Goal: Information Seeking & Learning: Learn about a topic

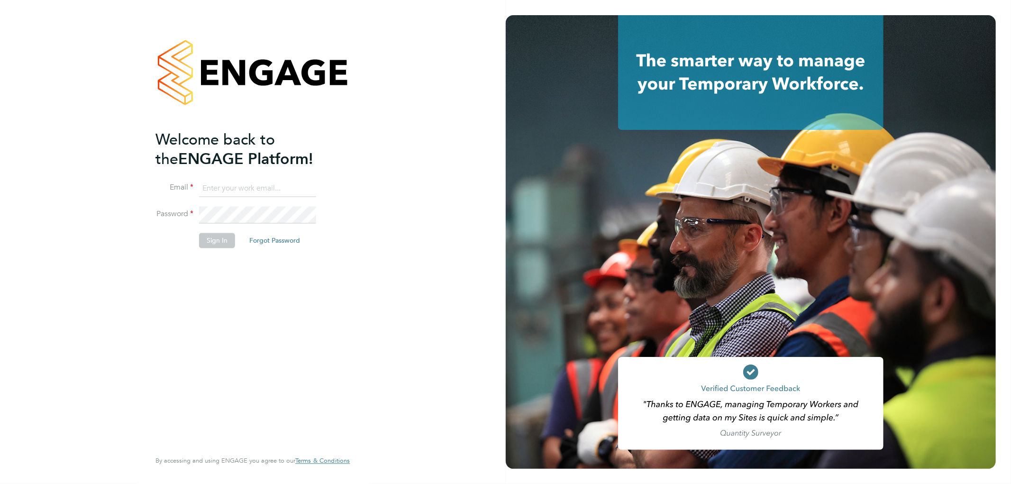
click at [249, 183] on input at bounding box center [257, 188] width 117 height 17
click at [244, 194] on input at bounding box center [257, 188] width 117 height 17
type input "amy.garcia@danielowen.co.uk"
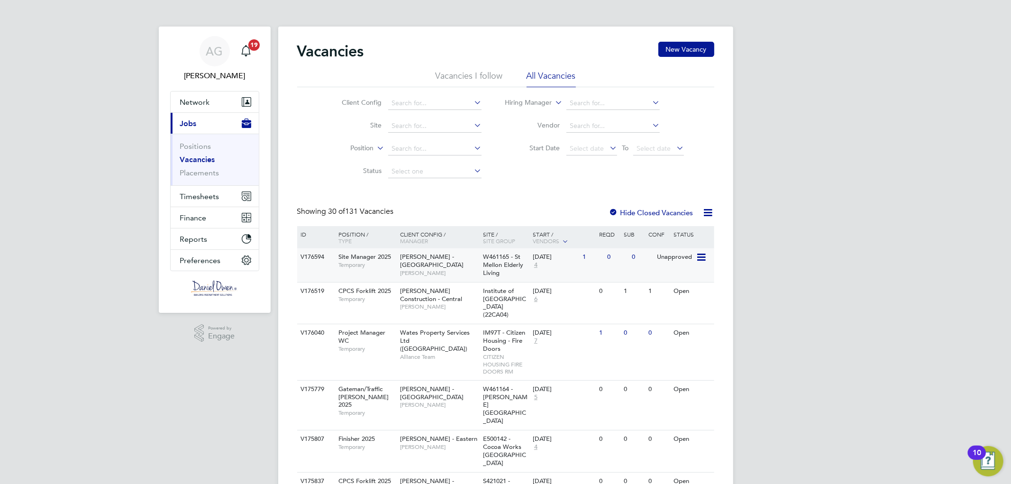
click at [368, 260] on span "Site Manager 2025" at bounding box center [364, 257] width 53 height 8
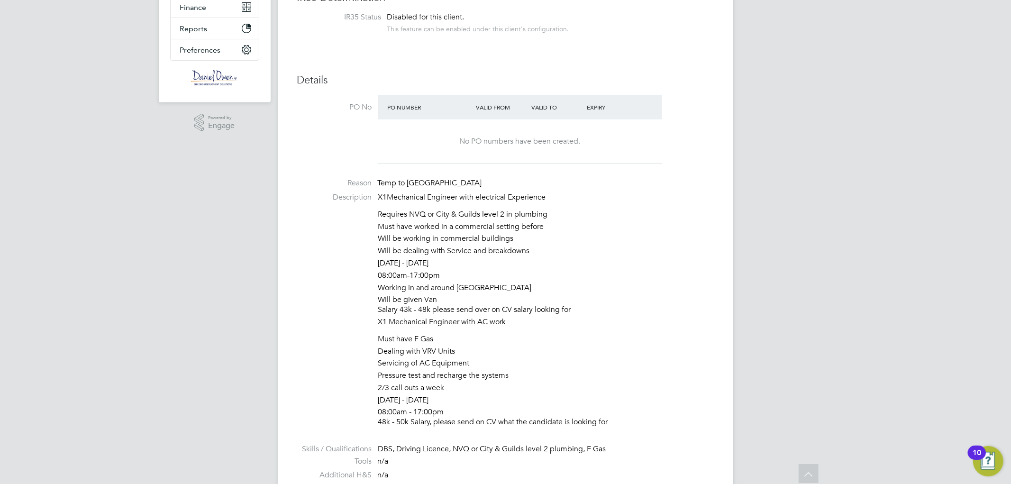
scroll to position [263, 0]
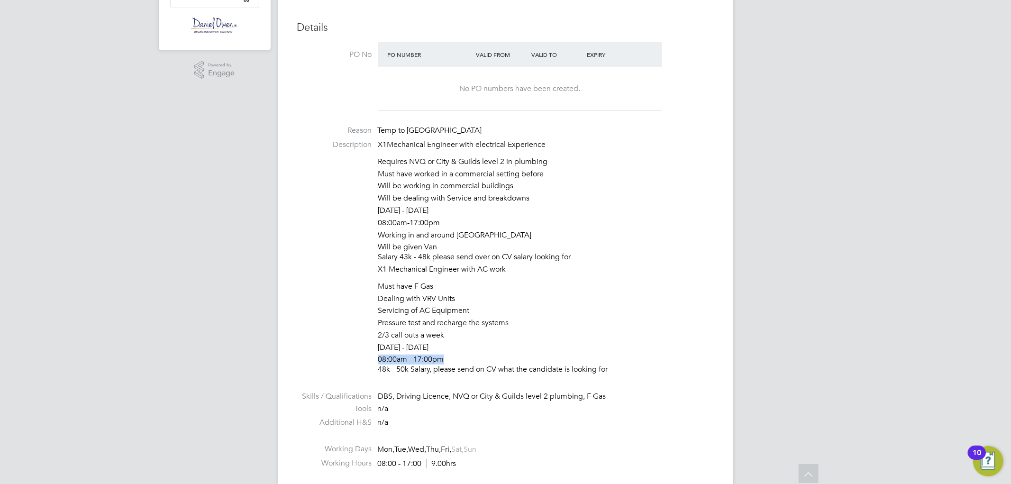
drag, startPoint x: 447, startPoint y: 358, endPoint x: 355, endPoint y: 359, distance: 92.5
click at [355, 359] on li "Description X1Mechanical Engineer with electrical Experience Requires NVQ or Ci…" at bounding box center [505, 259] width 417 height 239
click at [432, 283] on li "Must have F Gas" at bounding box center [546, 288] width 336 height 12
click at [494, 328] on li "Pressure test and recharge the systems" at bounding box center [546, 324] width 336 height 12
drag, startPoint x: 516, startPoint y: 321, endPoint x: 348, endPoint y: 314, distance: 168.5
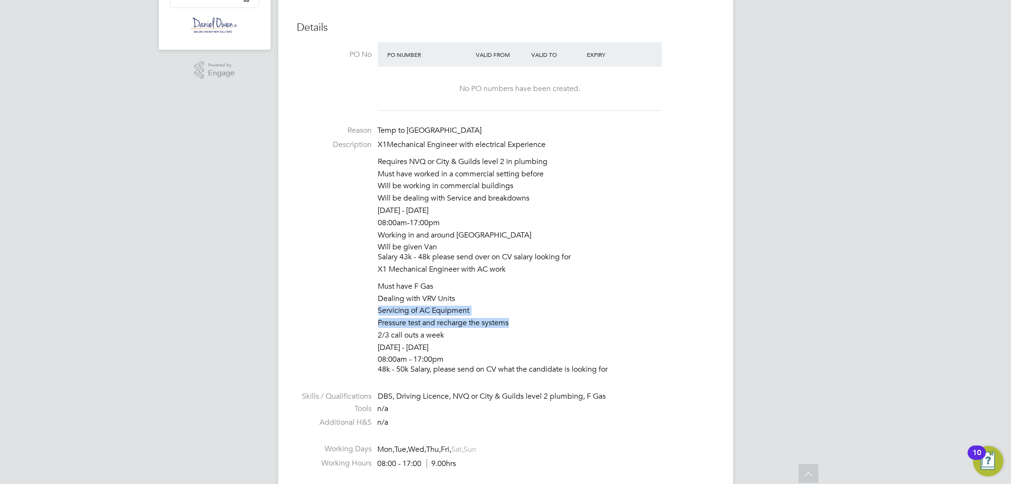
click at [348, 314] on li "Description X1Mechanical Engineer with electrical Experience Requires NVQ or Ci…" at bounding box center [505, 259] width 417 height 239
click at [356, 294] on li "Description X1Mechanical Engineer with electrical Experience Requires NVQ or Ci…" at bounding box center [505, 259] width 417 height 239
drag, startPoint x: 371, startPoint y: 280, endPoint x: 467, endPoint y: 301, distance: 98.4
click at [467, 301] on li "Description X1Mechanical Engineer with electrical Experience Requires NVQ or Ci…" at bounding box center [505, 259] width 417 height 239
click at [464, 311] on li "Servicing of AC Equipment" at bounding box center [546, 312] width 336 height 12
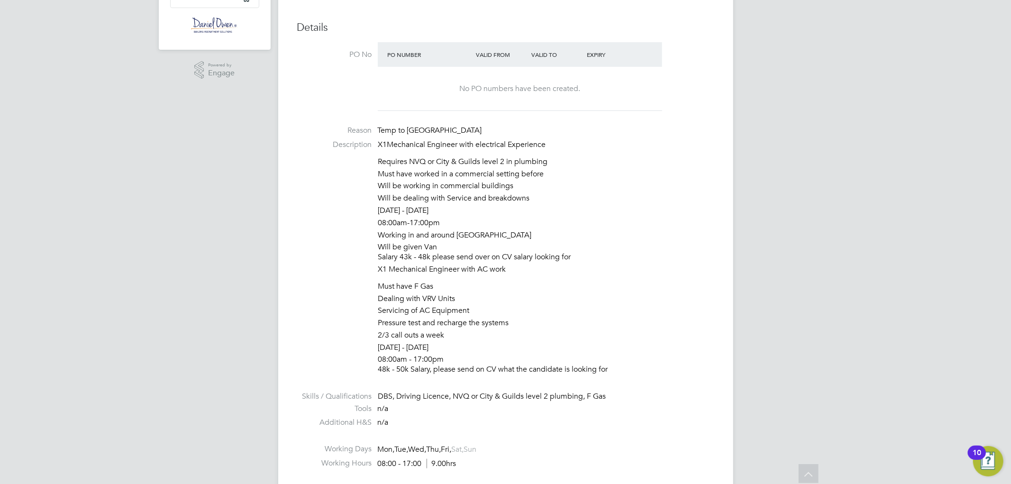
click at [450, 362] on li "08:00am - 17:00pm 48k - 50k Salary, please send on CV what the candidate is loo…" at bounding box center [546, 366] width 336 height 22
drag, startPoint x: 429, startPoint y: 361, endPoint x: 362, endPoint y: 359, distance: 67.3
click at [363, 359] on li "Description X1Mechanical Engineer with electrical Experience Requires NVQ or Ci…" at bounding box center [505, 259] width 417 height 239
click at [353, 358] on li "Description X1Mechanical Engineer with electrical Experience Requires NVQ or Ci…" at bounding box center [505, 259] width 417 height 239
drag, startPoint x: 395, startPoint y: 378, endPoint x: 415, endPoint y: 378, distance: 19.9
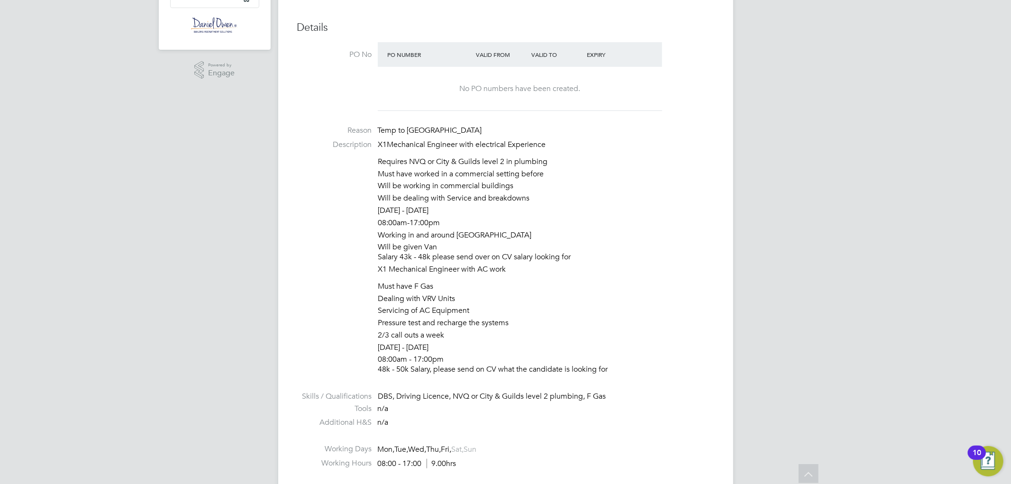
click at [396, 378] on li "Description X1Mechanical Engineer with electrical Experience Requires NVQ or Ci…" at bounding box center [505, 259] width 417 height 239
drag, startPoint x: 370, startPoint y: 366, endPoint x: 692, endPoint y: 373, distance: 322.4
click at [692, 373] on li "Description X1Mechanical Engineer with electrical Experience Requires NVQ or Ci…" at bounding box center [505, 259] width 417 height 239
click at [689, 358] on li "08:00am - 17:00pm 48k - 50k Salary, please send on CV what the candidate is loo…" at bounding box center [546, 366] width 336 height 22
click at [467, 163] on li "Requires NVQ or City & Guilds level 2 in plumbing" at bounding box center [546, 163] width 336 height 12
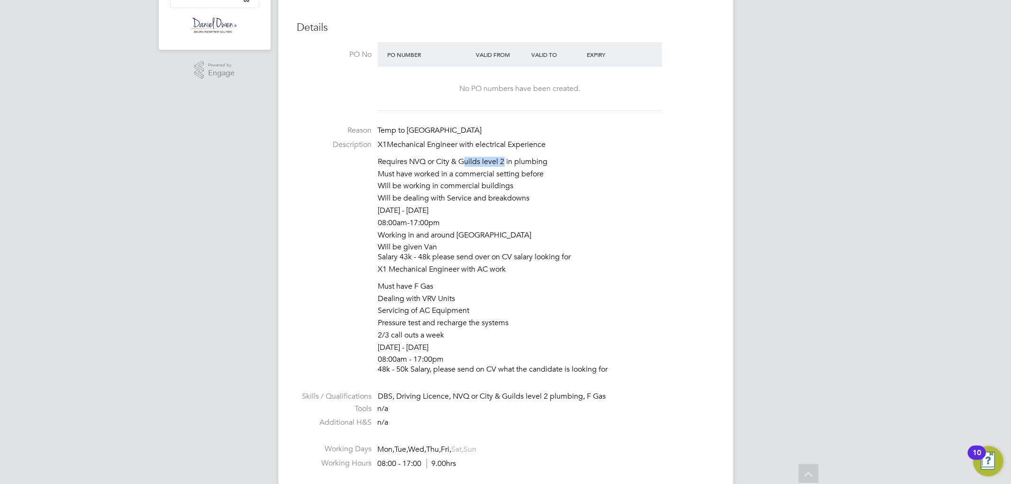
drag, startPoint x: 506, startPoint y: 160, endPoint x: 463, endPoint y: 161, distance: 43.2
click at [463, 161] on li "Requires NVQ or City & Guilds level 2 in plumbing" at bounding box center [546, 163] width 336 height 12
click at [451, 311] on li "Servicing of AC Equipment" at bounding box center [546, 312] width 336 height 12
click at [404, 329] on li "Pressure test and recharge the systems" at bounding box center [546, 324] width 336 height 12
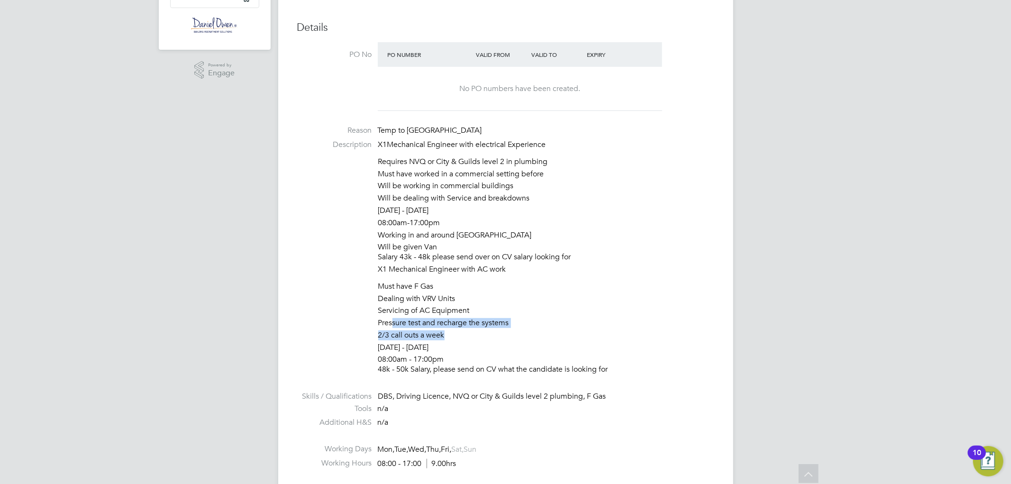
drag, startPoint x: 391, startPoint y: 323, endPoint x: 519, endPoint y: 330, distance: 128.2
click at [519, 330] on ul "Must have F Gas Dealing with VRV Units Servicing of AC Equipment Pressure test …" at bounding box center [546, 329] width 336 height 95
click at [519, 330] on li "2/3 call outs a week" at bounding box center [546, 336] width 336 height 12
click at [396, 295] on li "Dealing with VRV Units" at bounding box center [546, 300] width 336 height 12
click at [428, 289] on li "Must have F Gas" at bounding box center [546, 288] width 336 height 12
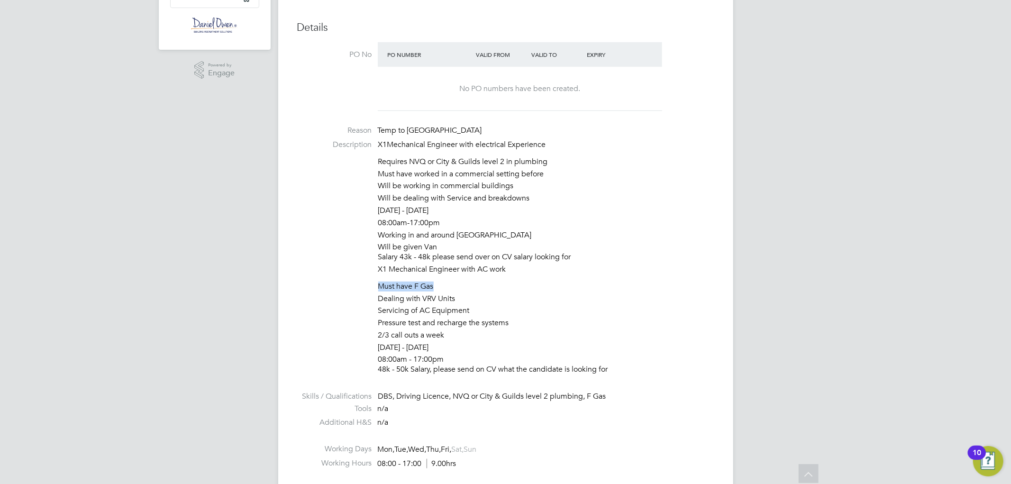
drag, startPoint x: 435, startPoint y: 287, endPoint x: 326, endPoint y: 276, distance: 110.1
click at [326, 277] on li "Description X1Mechanical Engineer with electrical Experience Requires NVQ or Ci…" at bounding box center [505, 259] width 417 height 239
click at [521, 157] on li "Requires NVQ or City & Guilds level 2 in plumbing" at bounding box center [546, 163] width 336 height 12
drag, startPoint x: 400, startPoint y: 159, endPoint x: 626, endPoint y: 159, distance: 226.1
click at [626, 159] on li "Requires NVQ or City & Guilds level 2 in plumbing" at bounding box center [546, 163] width 336 height 12
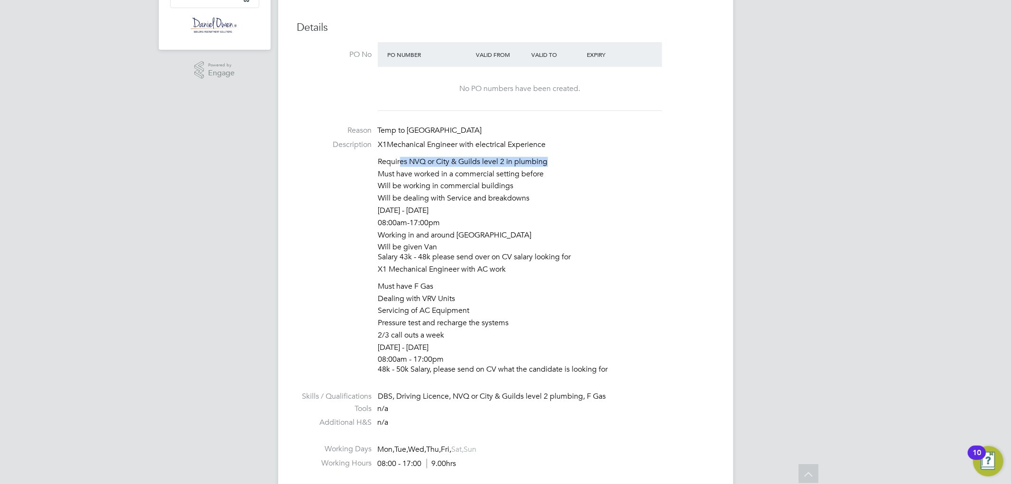
click at [625, 158] on li "Requires NVQ or City & Guilds level 2 in plumbing" at bounding box center [546, 163] width 336 height 12
drag, startPoint x: 581, startPoint y: 183, endPoint x: 572, endPoint y: 168, distance: 16.8
click at [581, 182] on li "Will be working in commercial buildings" at bounding box center [546, 187] width 336 height 12
drag, startPoint x: 559, startPoint y: 160, endPoint x: 387, endPoint y: 153, distance: 172.7
click at [388, 153] on div "X1Mechanical Engineer with electrical Experience Requires NVQ or City & Guilds …" at bounding box center [546, 258] width 336 height 237
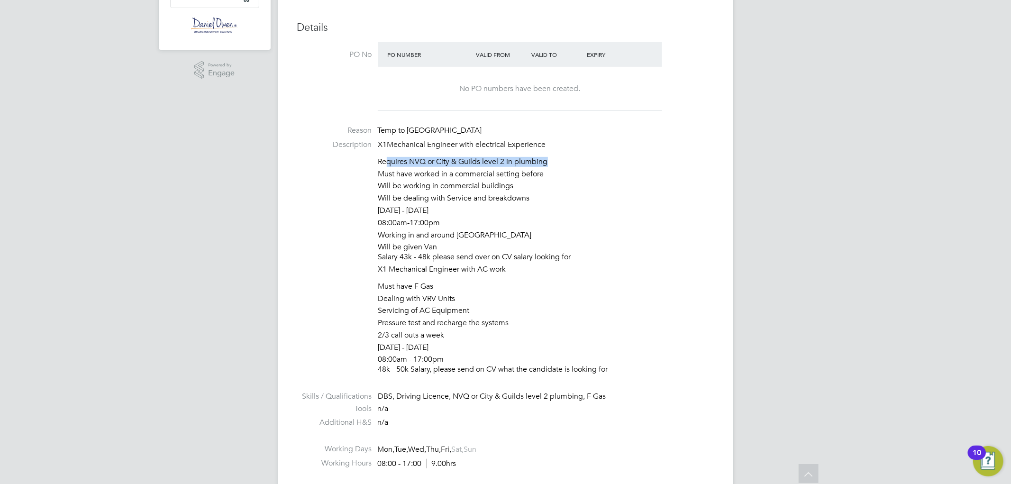
click at [387, 153] on div "X1Mechanical Engineer with electrical Experience Requires NVQ or City & Guilds …" at bounding box center [546, 258] width 336 height 237
click at [450, 321] on li "Pressure test and recharge the systems" at bounding box center [546, 324] width 336 height 12
drag, startPoint x: 433, startPoint y: 286, endPoint x: 359, endPoint y: 285, distance: 74.0
click at [359, 285] on li "Description X1Mechanical Engineer with electrical Experience Requires NVQ or Ci…" at bounding box center [505, 259] width 417 height 239
click at [442, 235] on li "Working in and around [GEOGRAPHIC_DATA]" at bounding box center [546, 236] width 336 height 12
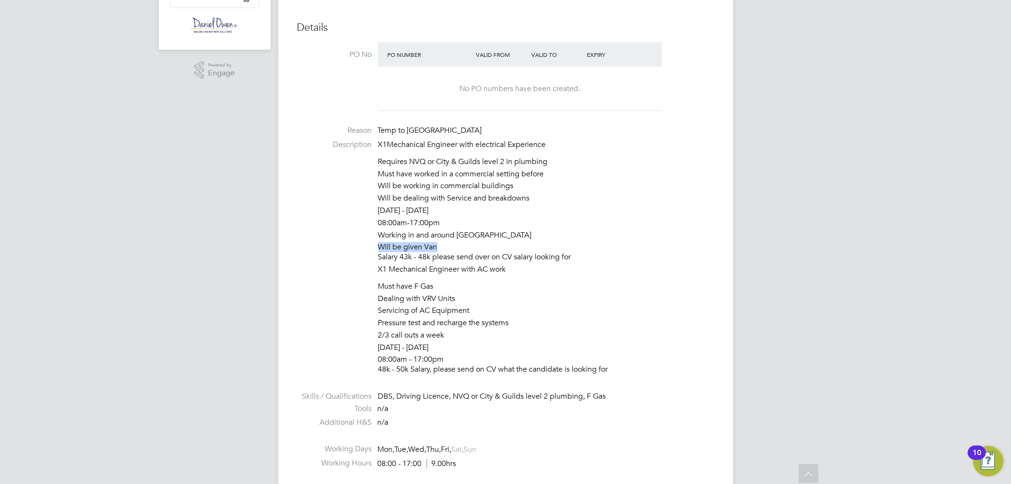
drag, startPoint x: 443, startPoint y: 249, endPoint x: 345, endPoint y: 249, distance: 98.1
click at [345, 249] on li "Description X1Mechanical Engineer with electrical Experience Requires NVQ or Ci…" at bounding box center [505, 259] width 417 height 239
click at [417, 225] on li "08:00am-17:00pm" at bounding box center [546, 224] width 336 height 12
drag, startPoint x: 378, startPoint y: 331, endPoint x: 444, endPoint y: 332, distance: 66.4
click at [444, 332] on li "2/3 call outs a week" at bounding box center [546, 336] width 336 height 12
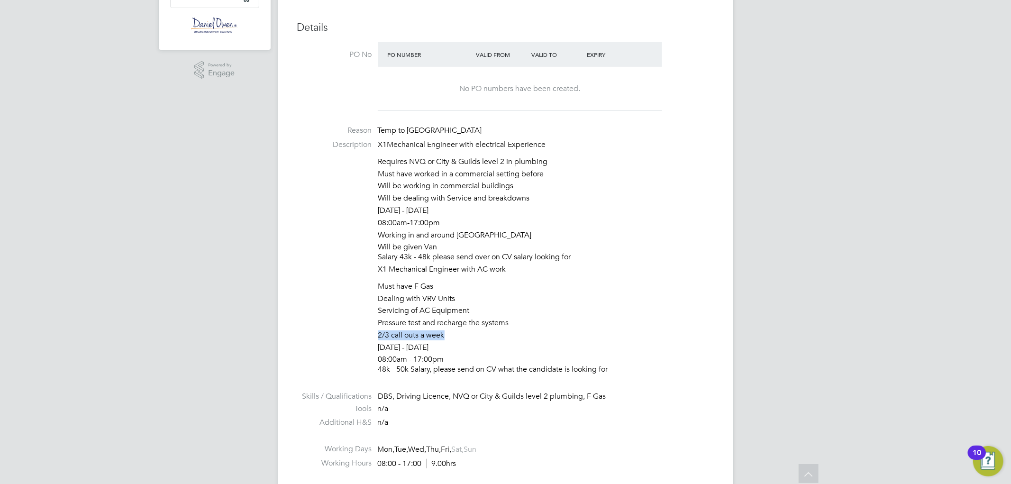
click at [444, 332] on li "2/3 call outs a week" at bounding box center [546, 336] width 336 height 12
drag, startPoint x: 449, startPoint y: 337, endPoint x: 361, endPoint y: 338, distance: 88.2
click at [361, 338] on li "Description X1Mechanical Engineer with electrical Experience Requires NVQ or Ci…" at bounding box center [505, 259] width 417 height 239
click at [383, 328] on li "Pressure test and recharge the systems" at bounding box center [546, 324] width 336 height 12
drag, startPoint x: 375, startPoint y: 334, endPoint x: 465, endPoint y: 332, distance: 89.2
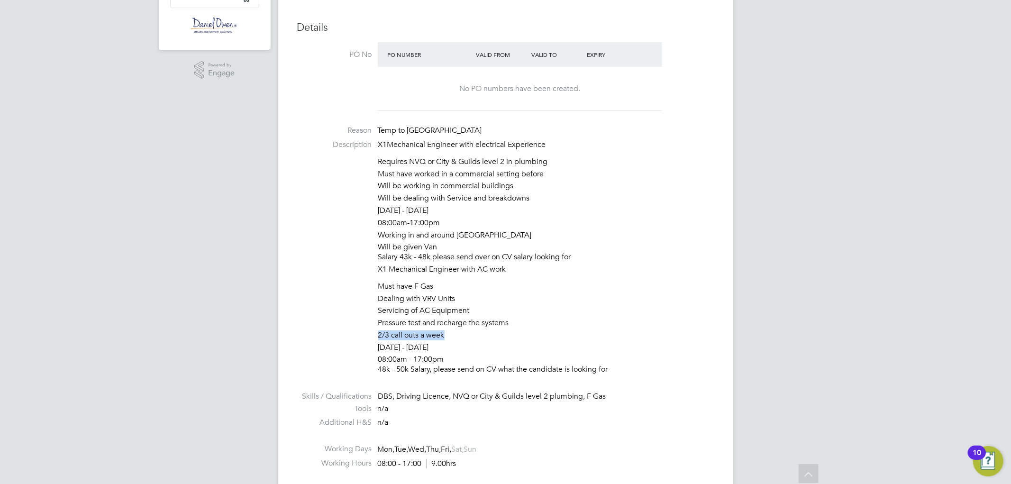
click at [465, 332] on li "Description X1Mechanical Engineer with electrical Experience Requires NVQ or Ci…" at bounding box center [505, 259] width 417 height 239
click at [465, 332] on li "2/3 call outs a week" at bounding box center [546, 336] width 336 height 12
drag, startPoint x: 405, startPoint y: 339, endPoint x: 321, endPoint y: 342, distance: 84.4
click at [321, 342] on li "Description X1Mechanical Engineer with electrical Experience Requires NVQ or Ci…" at bounding box center [505, 259] width 417 height 239
click at [470, 344] on li "[DATE] - [DATE]" at bounding box center [546, 349] width 336 height 12
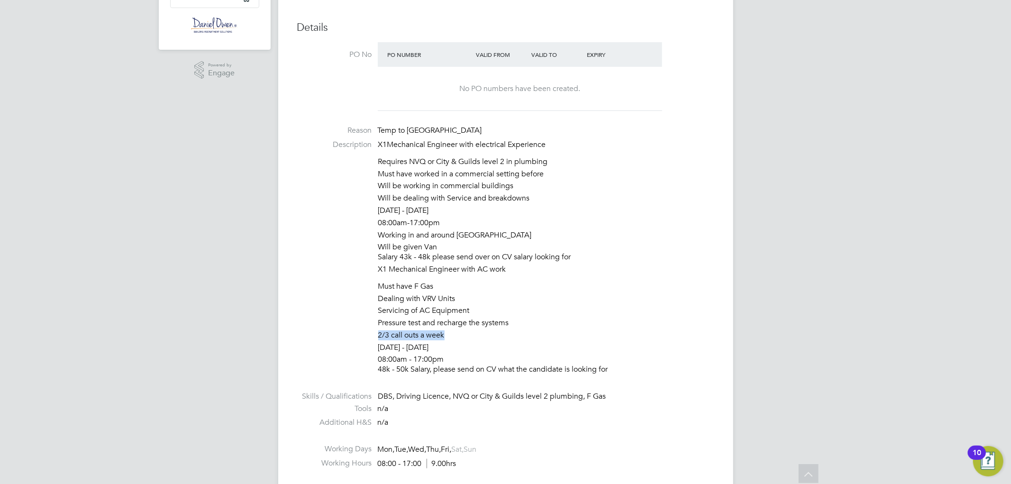
drag, startPoint x: 451, startPoint y: 332, endPoint x: 330, endPoint y: 339, distance: 121.6
click at [330, 339] on li "Description X1Mechanical Engineer with electrical Experience Requires NVQ or Ci…" at bounding box center [505, 259] width 417 height 239
click at [394, 333] on li "2/3 call outs a week" at bounding box center [546, 336] width 336 height 12
click at [489, 280] on div "X1Mechanical Engineer with electrical Experience Requires NVQ or City & Guilds …" at bounding box center [546, 258] width 336 height 237
click at [550, 337] on li "2/3 call outs a week" at bounding box center [546, 336] width 336 height 12
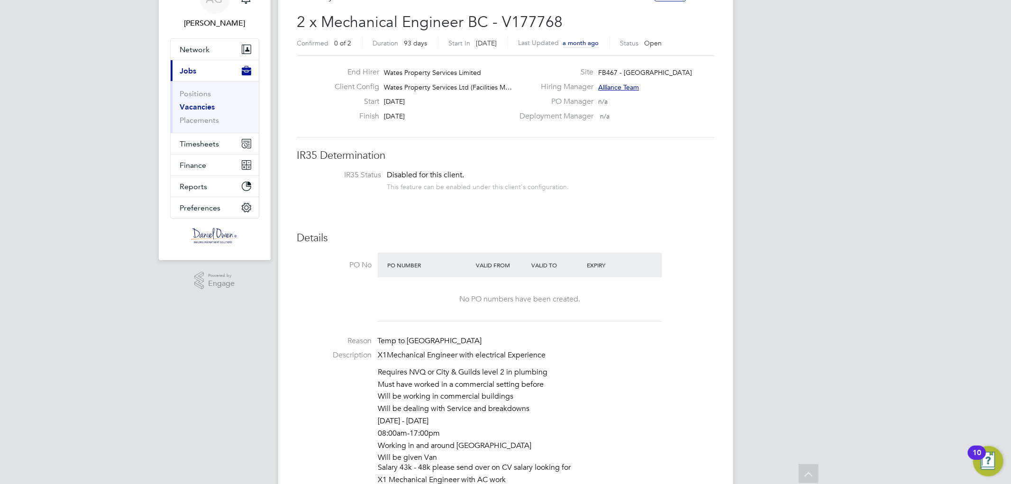
scroll to position [316, 0]
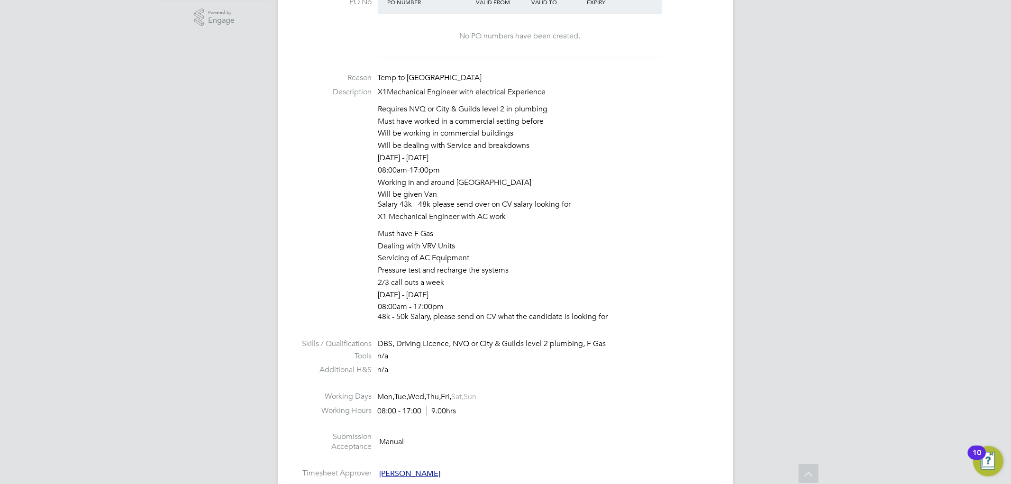
click at [518, 265] on li "Pressure test and recharge the systems" at bounding box center [546, 271] width 336 height 12
drag, startPoint x: 617, startPoint y: 314, endPoint x: 384, endPoint y: 138, distance: 291.1
click at [383, 178] on div "X1Mechanical Engineer with electrical Experience Requires NVQ or City & Guilds …" at bounding box center [546, 205] width 336 height 237
click at [390, 89] on p "X1Mechanical Engineer with electrical Experience" at bounding box center [546, 92] width 336 height 10
click at [453, 113] on li "Requires NVQ or City & Guilds level 2 in plumbing" at bounding box center [546, 110] width 336 height 12
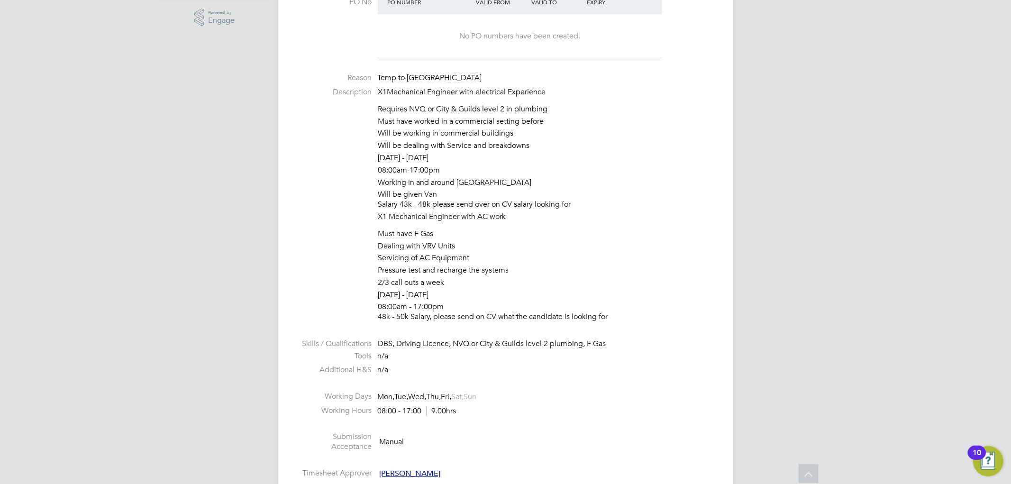
click at [441, 123] on li "Must have worked in a commercial setting before" at bounding box center [546, 123] width 336 height 12
drag, startPoint x: 439, startPoint y: 121, endPoint x: 548, endPoint y: 148, distance: 111.4
click at [548, 148] on ul "Requires NVQ or City & Guilds level 2 in plumbing Must have worked in a commerc…" at bounding box center [546, 158] width 336 height 108
click at [579, 305] on li "08:00am - 17:00pm 48k - 50k Salary, please send on CV what the candidate is loo…" at bounding box center [546, 313] width 336 height 22
drag, startPoint x: 622, startPoint y: 314, endPoint x: 307, endPoint y: 314, distance: 314.8
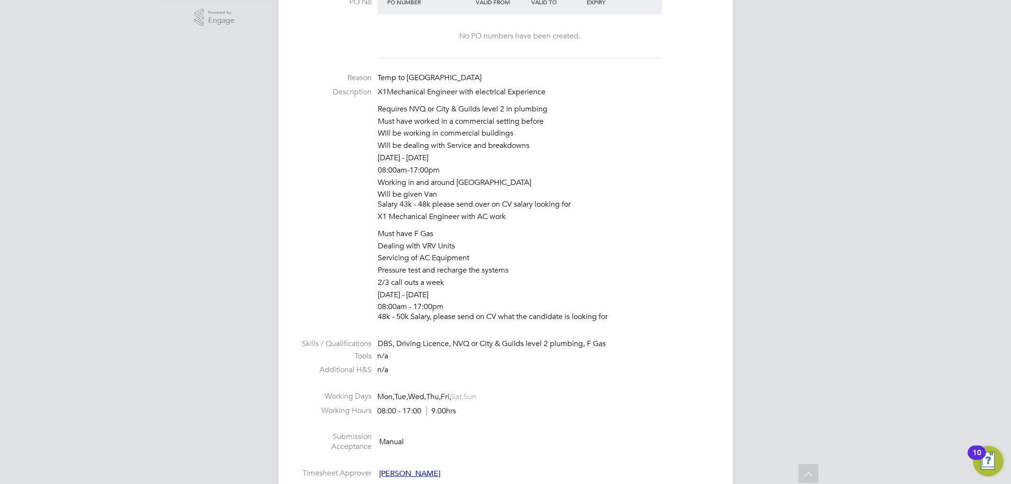
click at [307, 314] on li "Description X1Mechanical Engineer with electrical Experience Requires NVQ or Ci…" at bounding box center [505, 206] width 417 height 239
click at [467, 263] on li "Servicing of AC Equipment" at bounding box center [546, 259] width 336 height 12
drag, startPoint x: 452, startPoint y: 307, endPoint x: 318, endPoint y: 308, distance: 134.2
click at [318, 308] on li "Description X1Mechanical Engineer with electrical Experience Requires NVQ or Ci…" at bounding box center [505, 206] width 417 height 239
click at [439, 301] on li "[DATE] - [DATE]" at bounding box center [546, 296] width 336 height 12
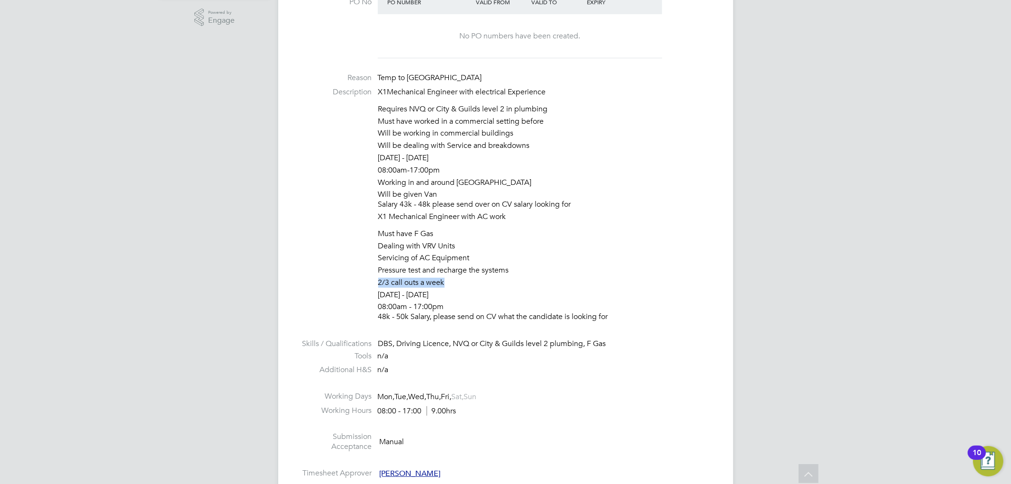
drag, startPoint x: 444, startPoint y: 291, endPoint x: 348, endPoint y: 290, distance: 95.8
click at [348, 290] on li "Description X1Mechanical Engineer with electrical Experience Requires NVQ or Ci…" at bounding box center [505, 206] width 417 height 239
click at [443, 290] on li "[DATE] - [DATE]" at bounding box center [546, 296] width 336 height 12
drag, startPoint x: 449, startPoint y: 301, endPoint x: 283, endPoint y: 294, distance: 166.5
click at [283, 294] on div "Vacancy Details Follow 2 x Mechanical Engineer BC - V177768 Confirmed 0 of 2 Du…" at bounding box center [505, 434] width 455 height 1446
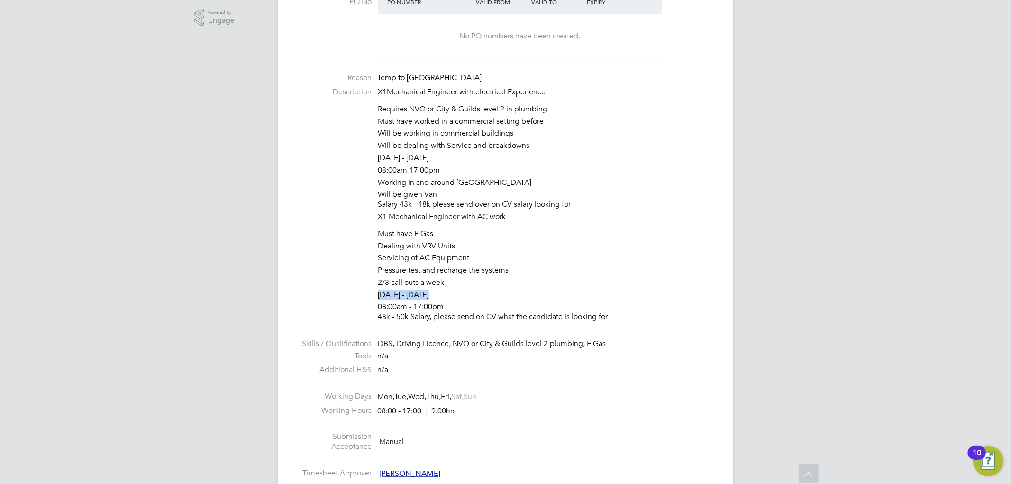
click at [474, 259] on li "Servicing of AC Equipment" at bounding box center [546, 259] width 336 height 12
drag, startPoint x: 376, startPoint y: 231, endPoint x: 466, endPoint y: 246, distance: 90.3
click at [466, 245] on li "Description X1Mechanical Engineer with electrical Experience Requires NVQ or Ci…" at bounding box center [505, 206] width 417 height 239
click at [474, 246] on li "Dealing with VRV Units" at bounding box center [546, 247] width 336 height 12
click at [459, 238] on li "Must have F Gas" at bounding box center [546, 235] width 336 height 12
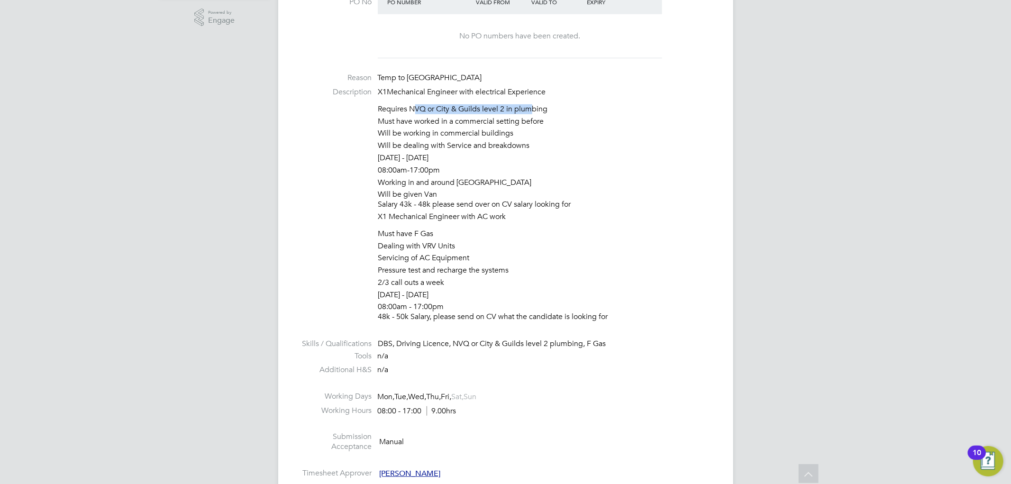
drag, startPoint x: 413, startPoint y: 109, endPoint x: 547, endPoint y: 110, distance: 133.7
click at [547, 110] on li "Requires NVQ or City & Guilds level 2 in plumbing" at bounding box center [546, 110] width 336 height 12
click at [547, 115] on li "Requires NVQ or City & Guilds level 2 in plumbing" at bounding box center [546, 110] width 336 height 12
click at [496, 309] on li "08:00am - 17:00pm 48k - 50k Salary, please send on CV what the candidate is loo…" at bounding box center [546, 313] width 336 height 22
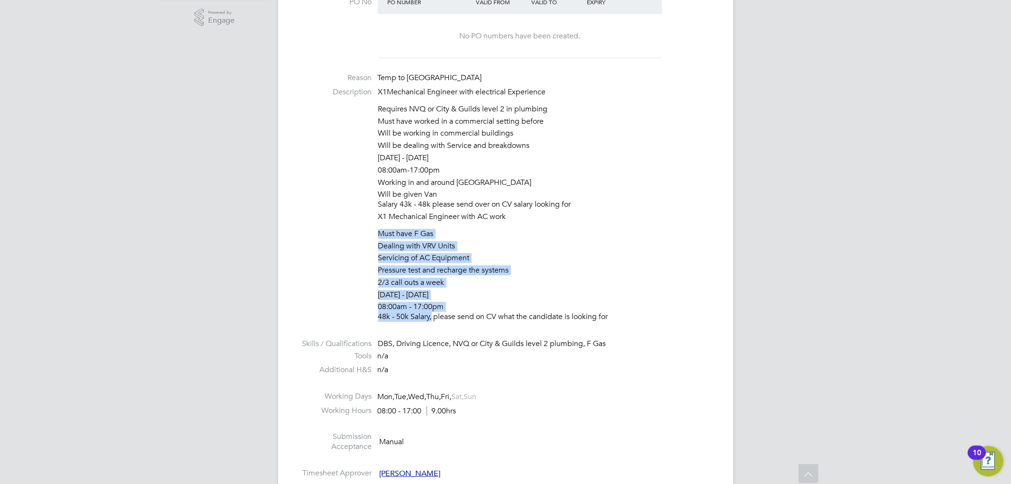
drag, startPoint x: 429, startPoint y: 316, endPoint x: 361, endPoint y: 227, distance: 112.0
click at [361, 227] on li "Description X1Mechanical Engineer with electrical Experience Requires NVQ or Ci…" at bounding box center [505, 206] width 417 height 239
copy ul "Must have F Gas Dealing with VRV Units Servicing of AC Equipment Pressure test …"
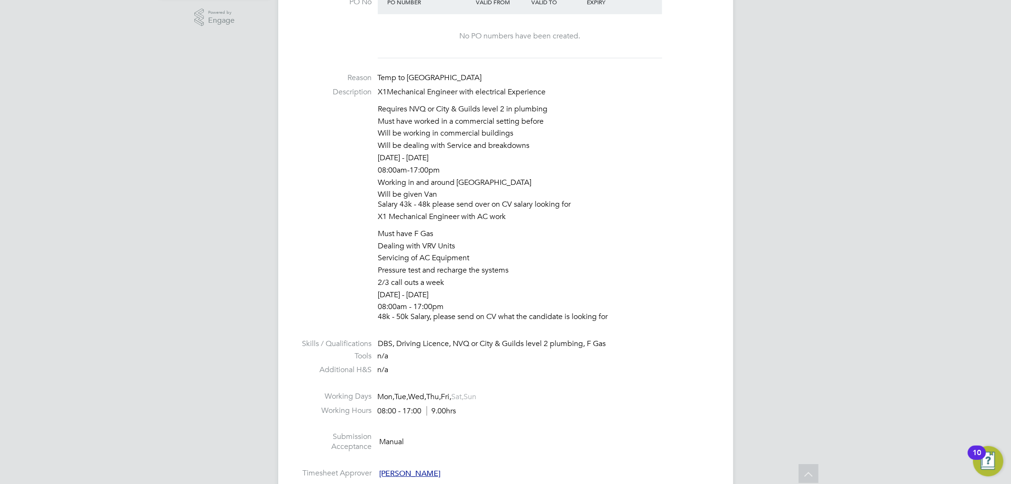
click at [826, 143] on div "AG [PERSON_NAME] Notifications 19 Applications: Network Team Members Businesses…" at bounding box center [505, 428] width 1011 height 1488
drag, startPoint x: 605, startPoint y: 315, endPoint x: 362, endPoint y: 230, distance: 257.7
click at [362, 230] on li "Description X1Mechanical Engineer with electrical Experience Requires NVQ or Ci…" at bounding box center [505, 206] width 417 height 239
click at [515, 233] on li "Must have F Gas" at bounding box center [546, 235] width 336 height 12
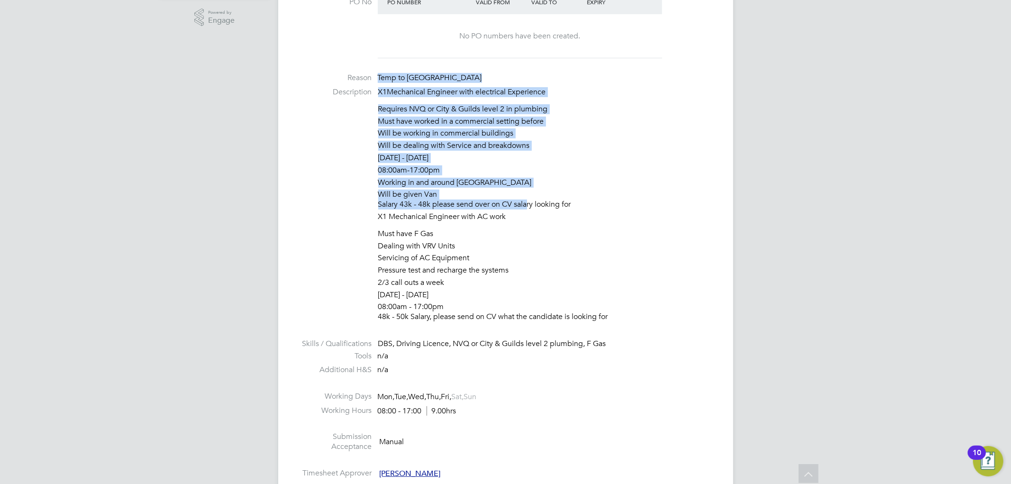
drag, startPoint x: 523, startPoint y: 211, endPoint x: 370, endPoint y: 76, distance: 204.6
click at [370, 76] on ul "PO No PO Number Valid From Valid To Expiry No PO numbers have been created. Rea…" at bounding box center [505, 236] width 417 height 493
click at [522, 201] on li "Will be given [PERSON_NAME] 43k - 48k please send over on CV salary looking for" at bounding box center [546, 201] width 336 height 22
drag, startPoint x: 514, startPoint y: 220, endPoint x: 377, endPoint y: 79, distance: 195.8
click at [377, 79] on ul "PO No PO Number Valid From Valid To Expiry No PO numbers have been created. Rea…" at bounding box center [505, 236] width 417 height 493
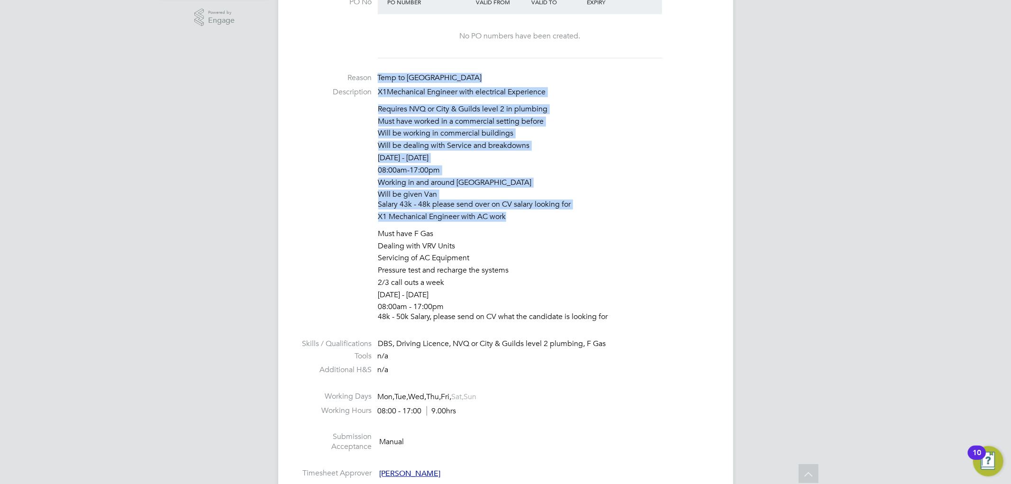
click at [432, 116] on li "Requires NVQ or City & Guilds level 2 in plumbing" at bounding box center [546, 110] width 336 height 12
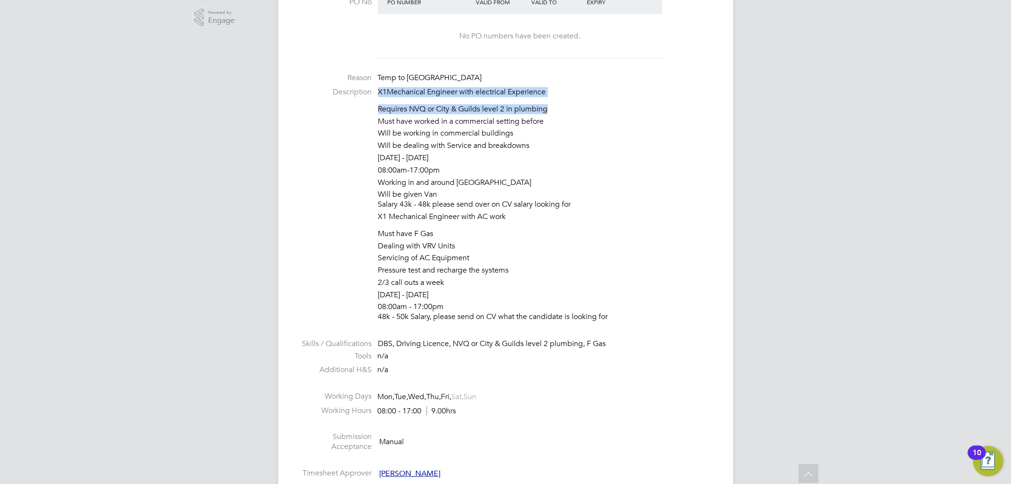
drag, startPoint x: 377, startPoint y: 92, endPoint x: 572, endPoint y: 98, distance: 194.9
click at [572, 98] on li "Description X1Mechanical Engineer with electrical Experience Requires NVQ or Ci…" at bounding box center [505, 206] width 417 height 239
click at [572, 98] on div "X1Mechanical Engineer with electrical Experience Requires NVQ or City & Guilds …" at bounding box center [546, 205] width 336 height 237
click at [492, 163] on li "[DATE] - [DATE]" at bounding box center [546, 159] width 336 height 12
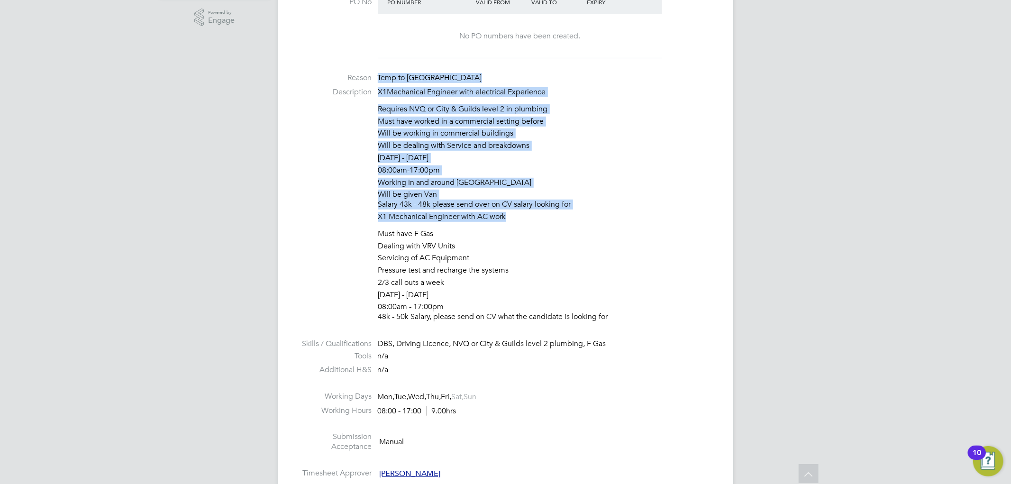
drag, startPoint x: 511, startPoint y: 220, endPoint x: 378, endPoint y: 81, distance: 191.8
click at [378, 81] on ul "PO No PO Number Valid From Valid To Expiry No PO numbers have been created. Rea…" at bounding box center [505, 236] width 417 height 493
click at [379, 81] on span "Temp to [GEOGRAPHIC_DATA]" at bounding box center [430, 77] width 104 height 9
click at [382, 89] on p "X1Mechanical Engineer with electrical Experience" at bounding box center [546, 92] width 336 height 10
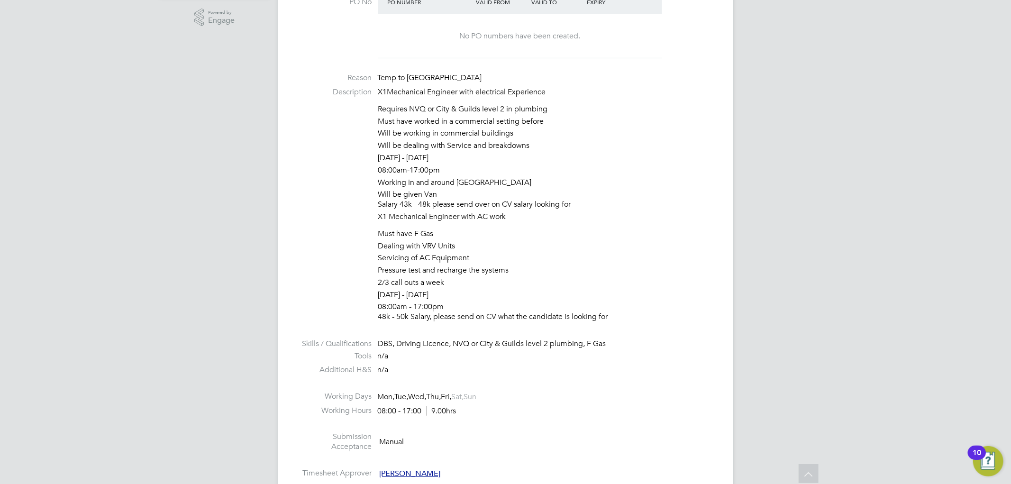
click at [382, 90] on p "X1Mechanical Engineer with electrical Experience" at bounding box center [546, 92] width 336 height 10
click at [393, 96] on p "X1Mechanical Engineer with electrical Experience" at bounding box center [546, 92] width 336 height 10
click at [534, 309] on li "08:00am - 17:00pm 48k - 50k Salary, please send on CV what the candidate is loo…" at bounding box center [546, 313] width 336 height 22
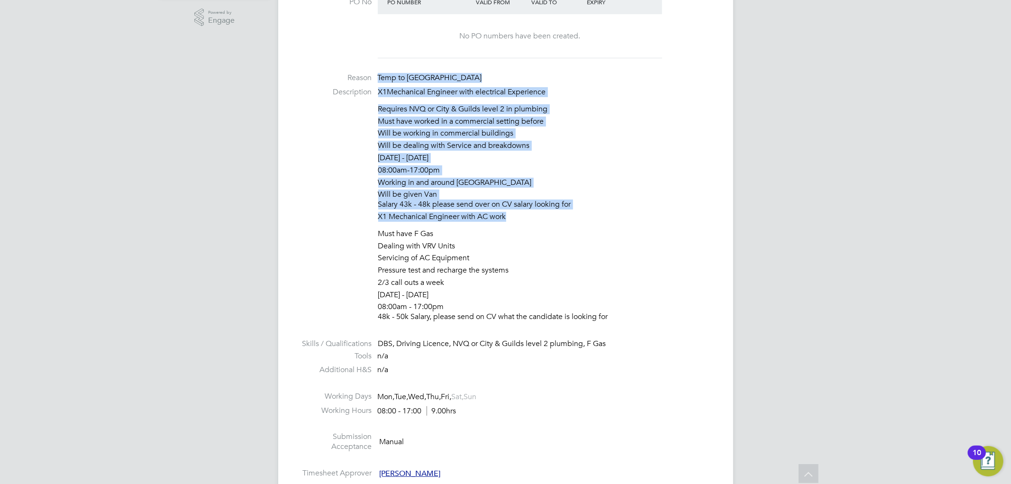
drag, startPoint x: 512, startPoint y: 217, endPoint x: 371, endPoint y: 77, distance: 198.8
click at [371, 77] on ul "PO No PO Number Valid From Valid To Expiry No PO numbers have been created. Rea…" at bounding box center [505, 236] width 417 height 493
click at [412, 90] on p "X1Mechanical Engineer with electrical Experience" at bounding box center [546, 92] width 336 height 10
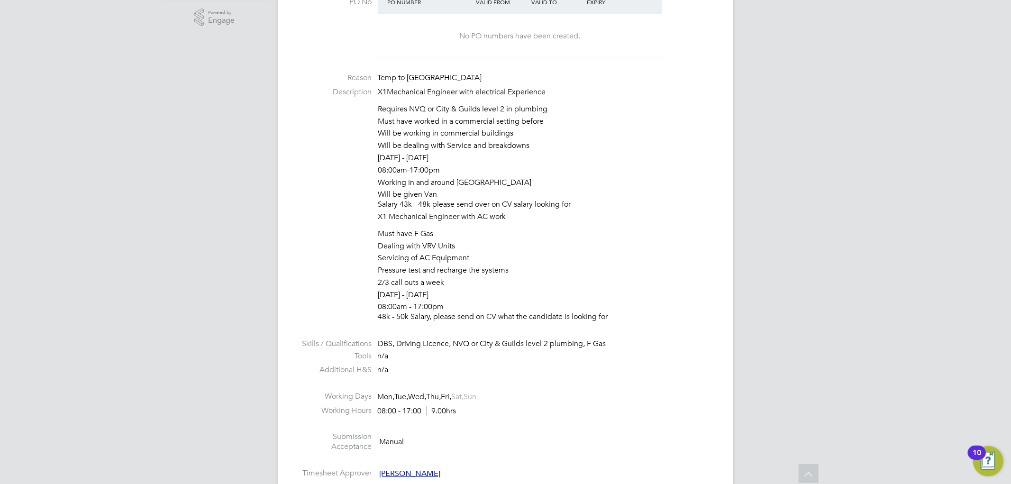
click at [402, 251] on li "Dealing with VRV Units" at bounding box center [546, 247] width 336 height 12
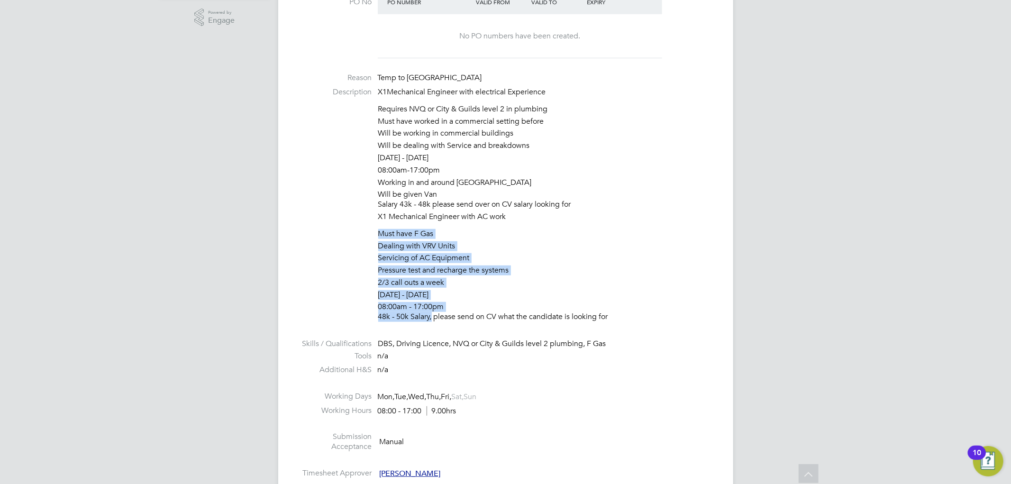
drag, startPoint x: 430, startPoint y: 319, endPoint x: 375, endPoint y: 234, distance: 100.9
click at [375, 234] on li "Description X1Mechanical Engineer with electrical Experience Requires NVQ or Ci…" at bounding box center [505, 206] width 417 height 239
copy ul "Must have F Gas Dealing with VRV Units Servicing of AC Equipment Pressure test …"
